Goal: Transaction & Acquisition: Purchase product/service

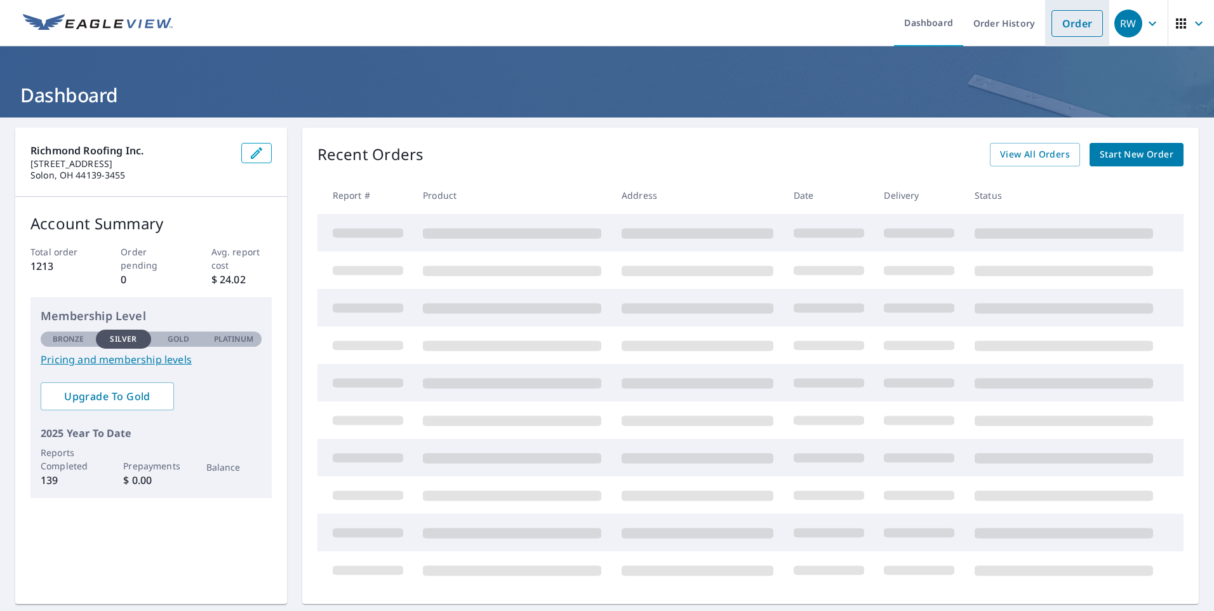
click at [1055, 19] on link "Order" at bounding box center [1076, 23] width 51 height 27
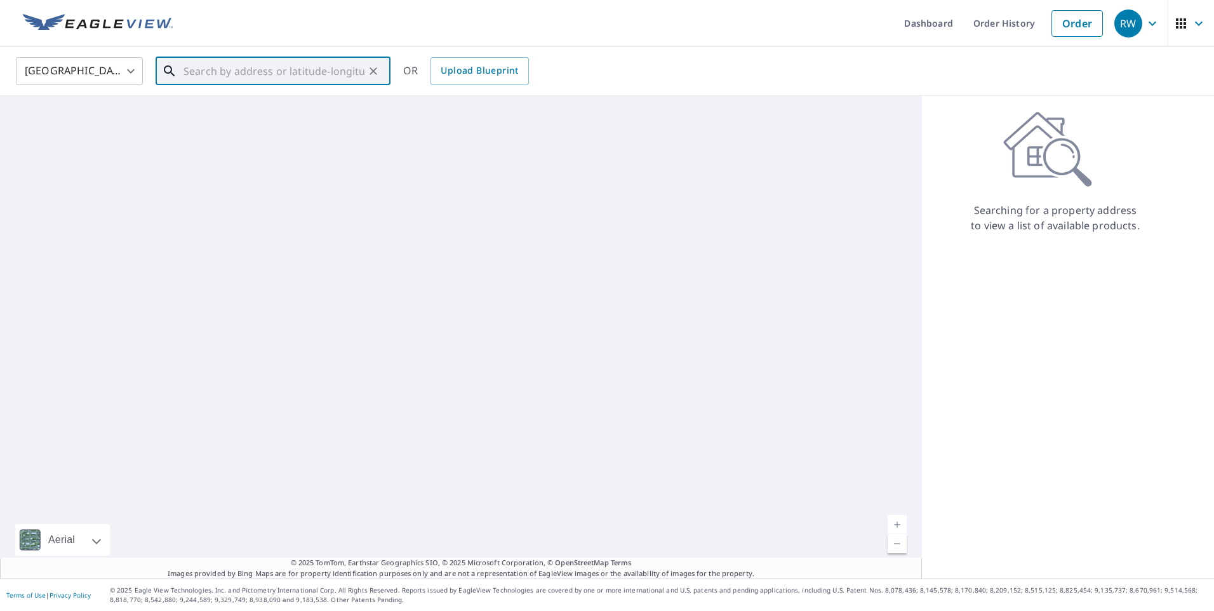
click at [187, 70] on input "text" at bounding box center [273, 71] width 181 height 36
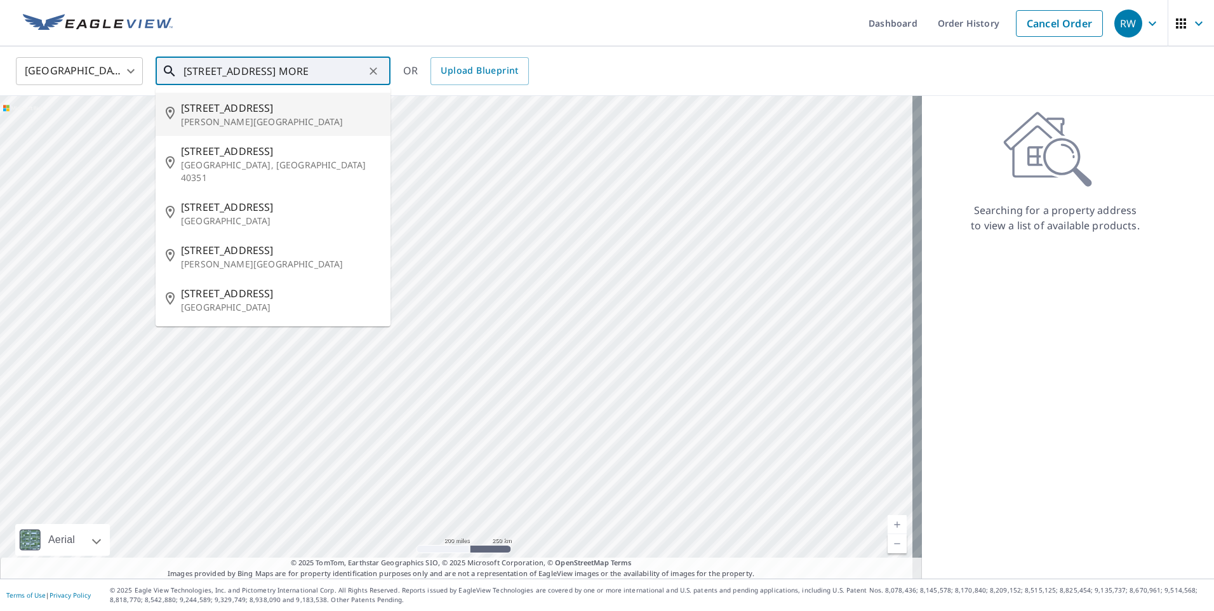
click at [251, 110] on span "[STREET_ADDRESS]" at bounding box center [280, 107] width 199 height 15
type input "[STREET_ADDRESS][PERSON_NAME]"
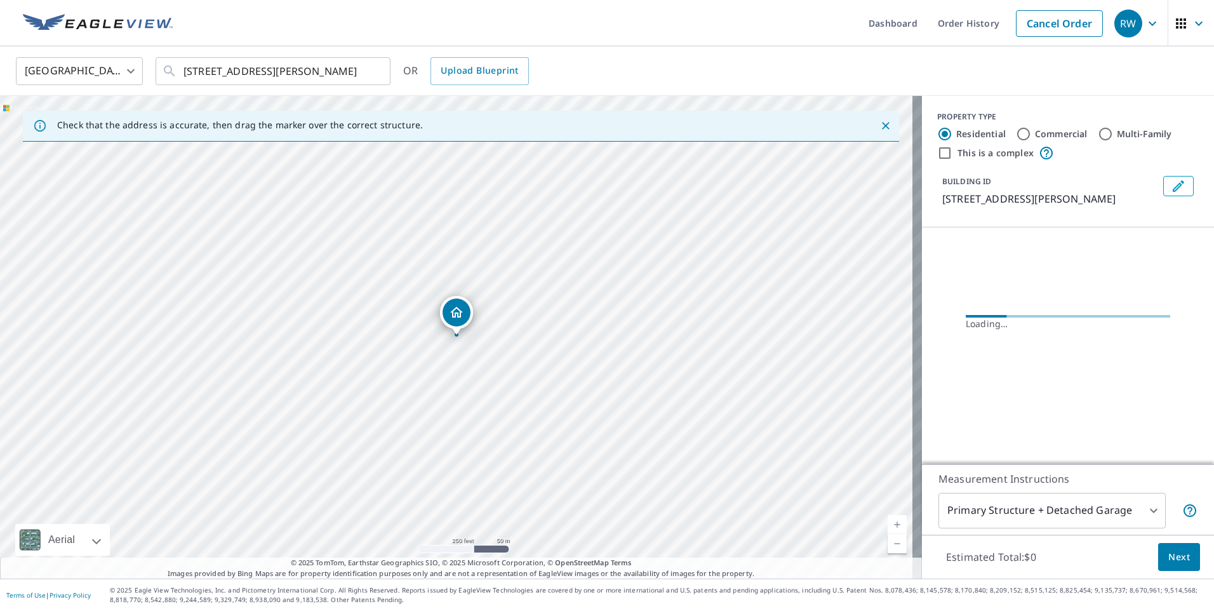
click at [889, 521] on link "Current Level 17, Zoom In" at bounding box center [896, 524] width 19 height 19
click at [889, 521] on link "Current Level 18, Zoom In" at bounding box center [896, 524] width 19 height 19
click at [889, 521] on link "Current Level 19, Zoom In" at bounding box center [896, 524] width 19 height 19
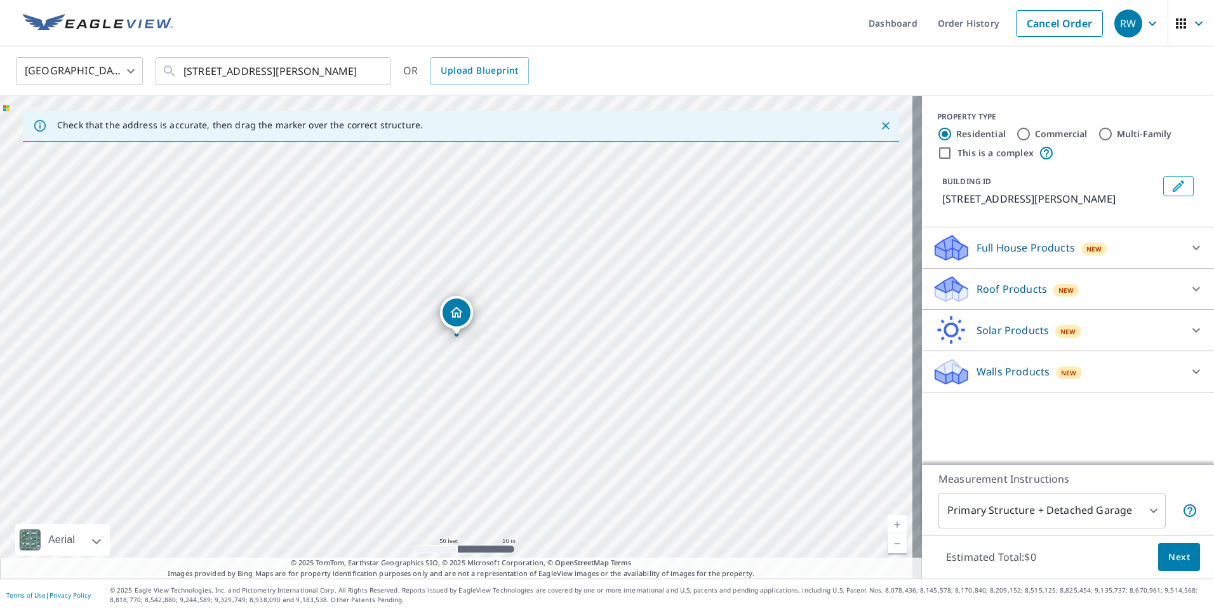
click at [889, 521] on link "Current Level 19, Zoom In" at bounding box center [896, 524] width 19 height 19
click at [889, 521] on link "Current Level 20, Zoom In Disabled" at bounding box center [896, 524] width 19 height 19
click at [889, 519] on link "Current Level 20, Zoom In Disabled" at bounding box center [896, 524] width 19 height 19
click at [976, 296] on p "Roof Products" at bounding box center [1011, 288] width 70 height 15
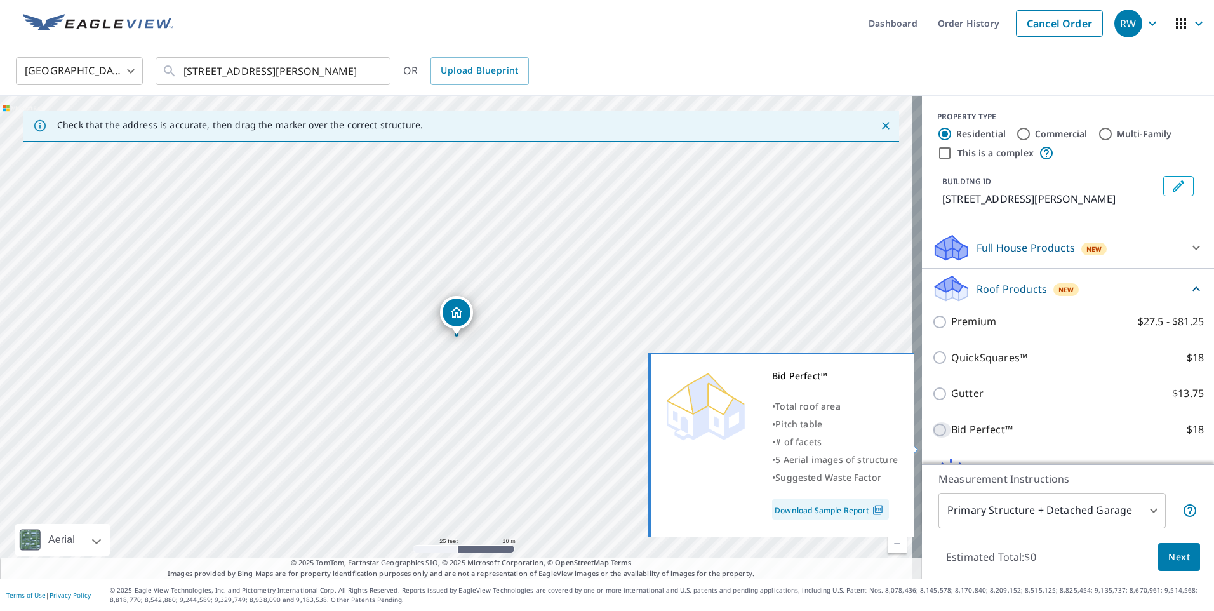
click at [932, 437] on input "Bid Perfect™ $18" at bounding box center [941, 429] width 19 height 15
checkbox input "true"
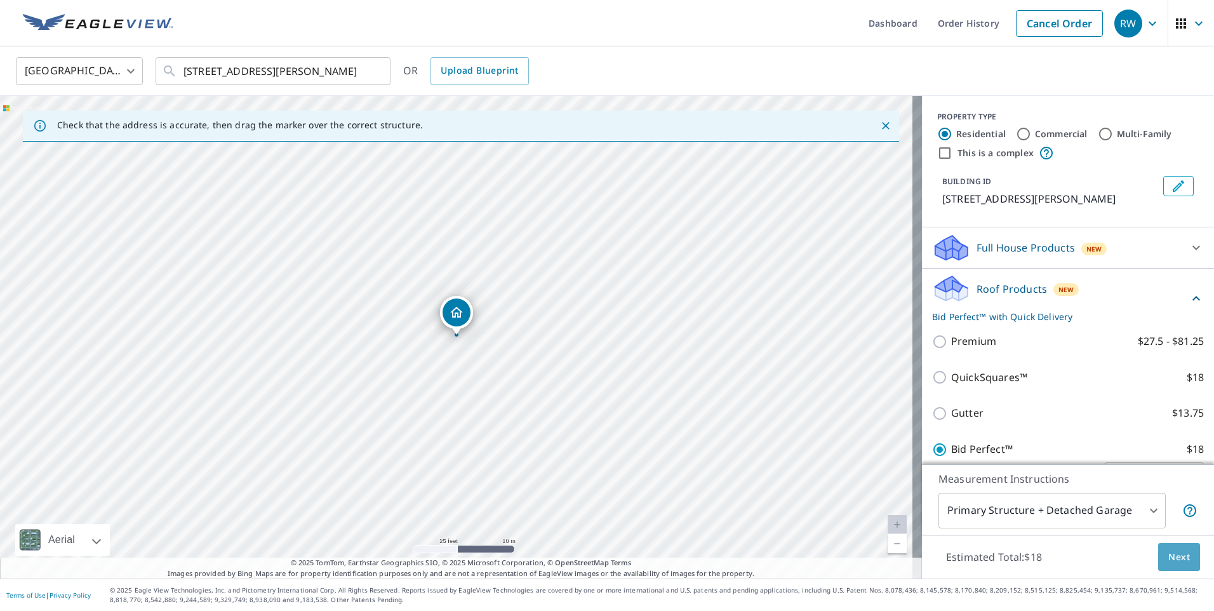
click at [1170, 555] on span "Next" at bounding box center [1179, 557] width 22 height 16
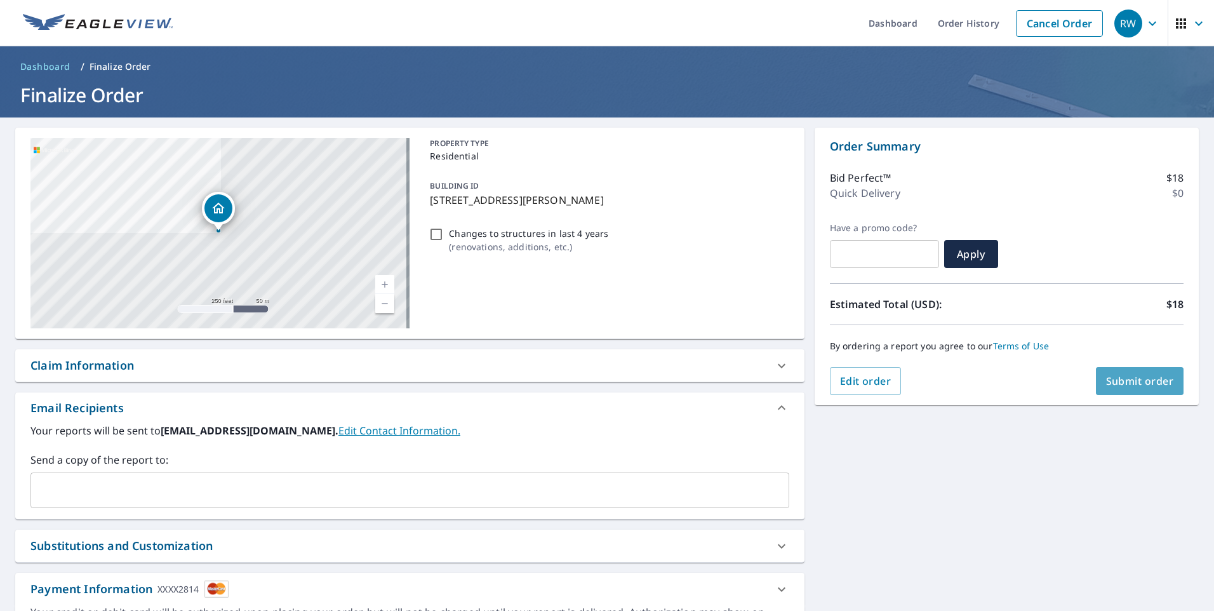
click at [1126, 376] on span "Submit order" at bounding box center [1140, 381] width 68 height 14
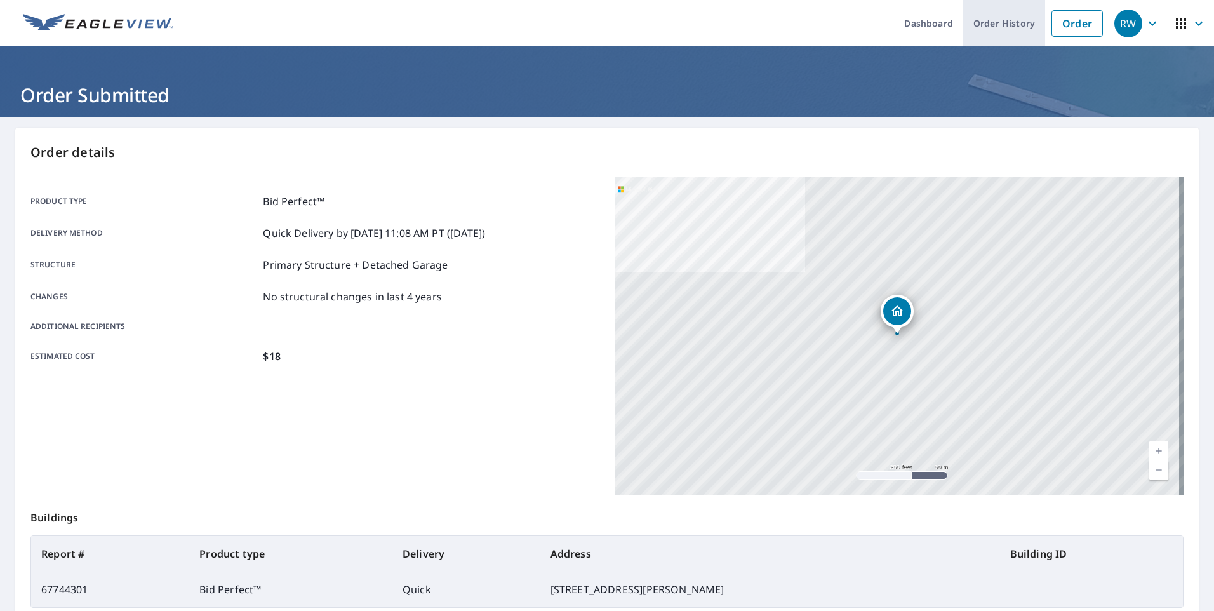
click at [983, 23] on link "Order History" at bounding box center [1004, 23] width 82 height 46
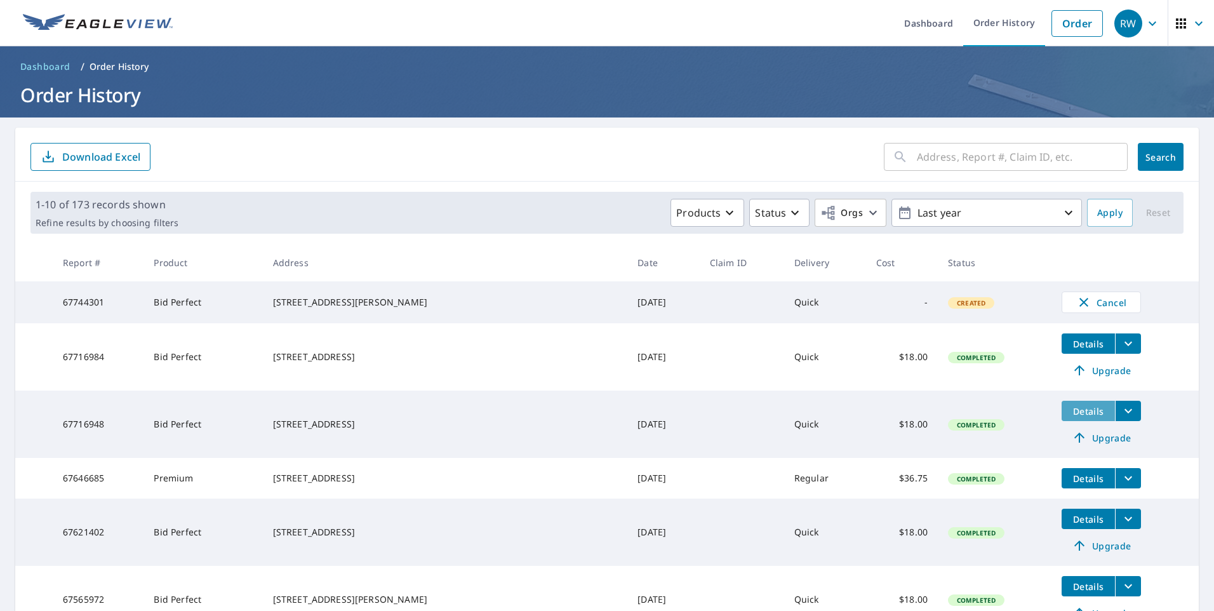
click at [1069, 416] on span "Details" at bounding box center [1088, 411] width 38 height 12
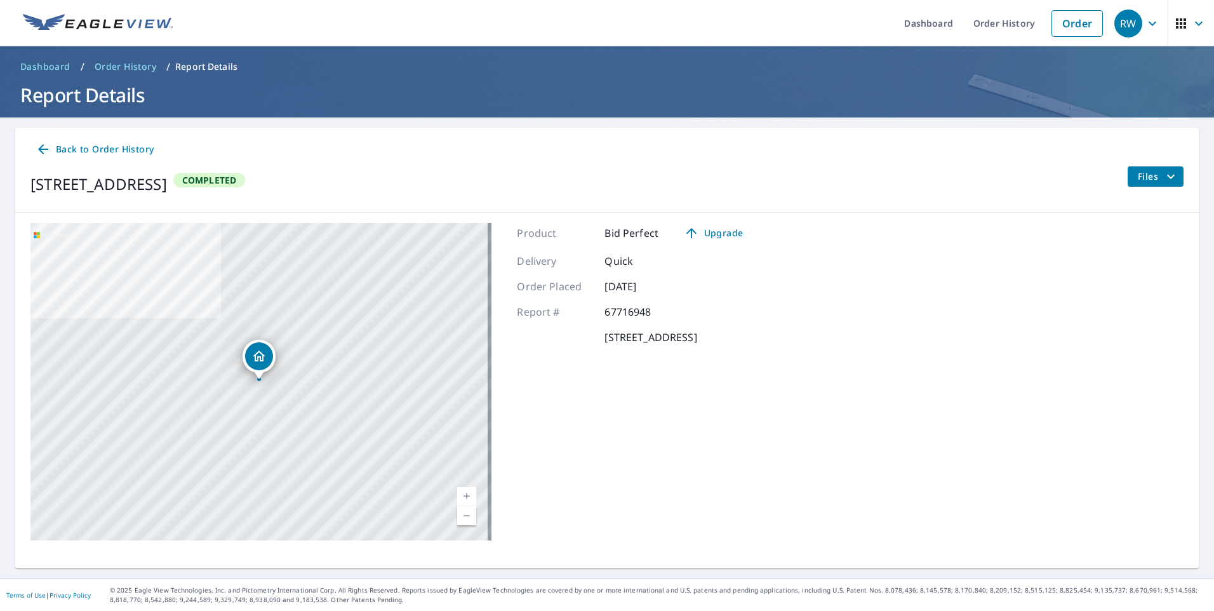
click at [459, 494] on link "Current Level 17, Zoom In" at bounding box center [466, 496] width 19 height 19
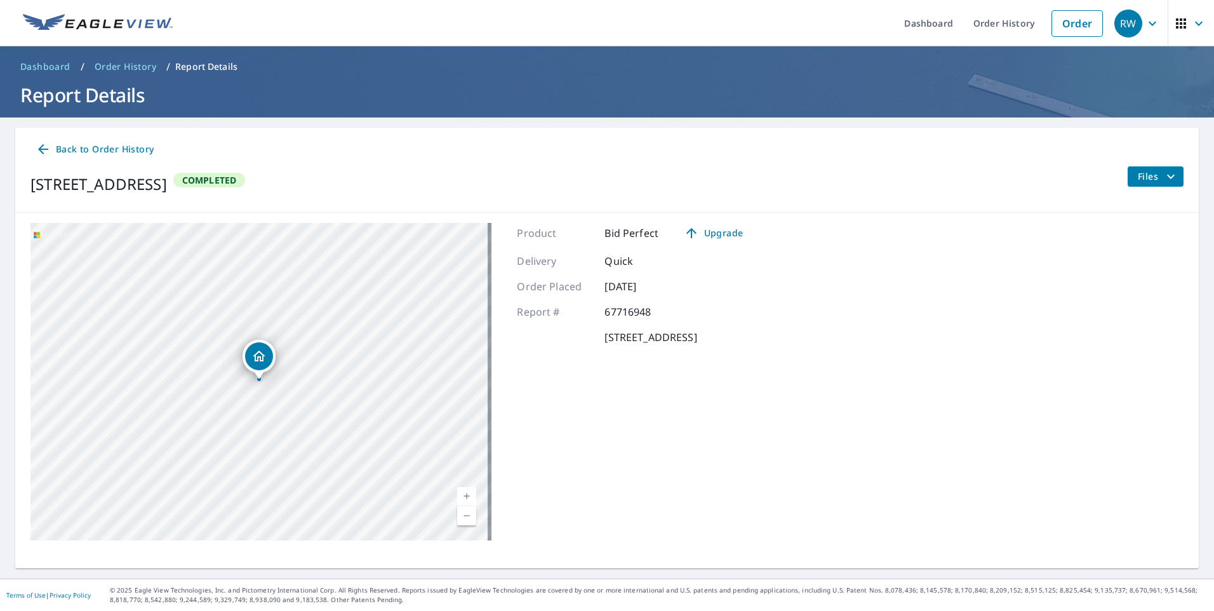
click at [459, 494] on link "Current Level 18, Zoom In" at bounding box center [466, 496] width 19 height 19
drag, startPoint x: 257, startPoint y: 378, endPoint x: 261, endPoint y: 342, distance: 36.4
click at [261, 342] on div "Dropped pin, building 1, Residential property, 5150 State Route 82 Mantua, OH 4…" at bounding box center [263, 336] width 17 height 13
click at [463, 493] on link "Current Level 19, Zoom In" at bounding box center [466, 496] width 19 height 19
click at [459, 493] on link "Current Level 20, Zoom In Disabled" at bounding box center [466, 496] width 19 height 19
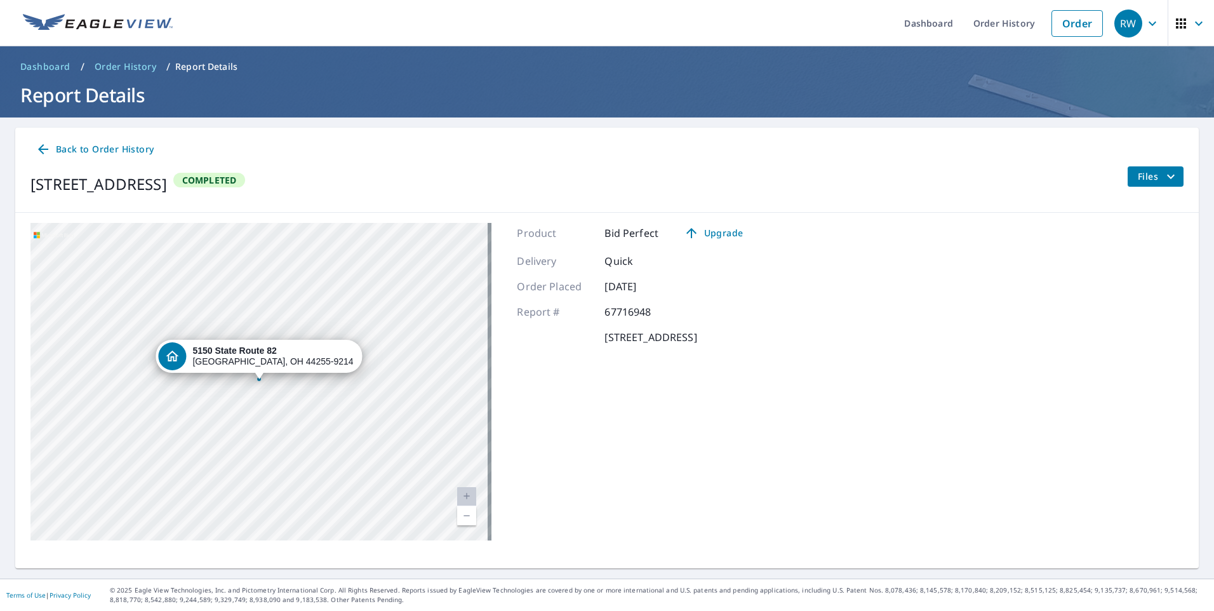
click at [458, 514] on link "Current Level 20, Zoom Out" at bounding box center [466, 515] width 19 height 19
click at [462, 517] on link "Current Level 19, Zoom Out" at bounding box center [466, 515] width 19 height 19
